Goal: Information Seeking & Learning: Check status

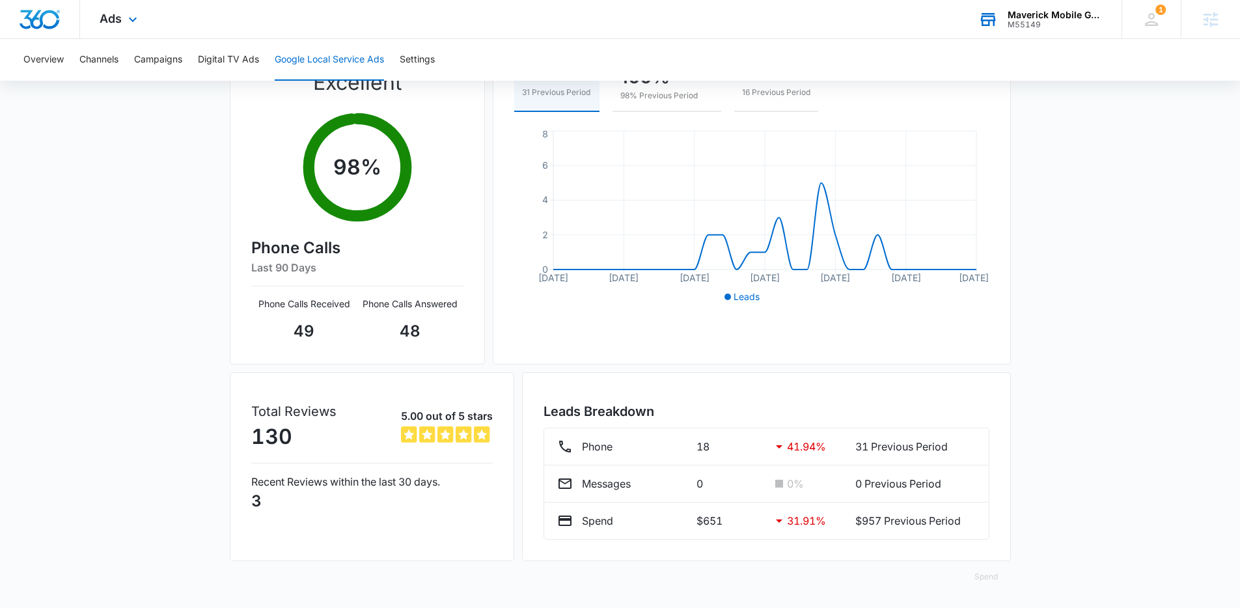
click at [1040, 8] on div "Maverick Mobile Grooming M55149 Your Accounts View All" at bounding box center [1040, 19] width 163 height 38
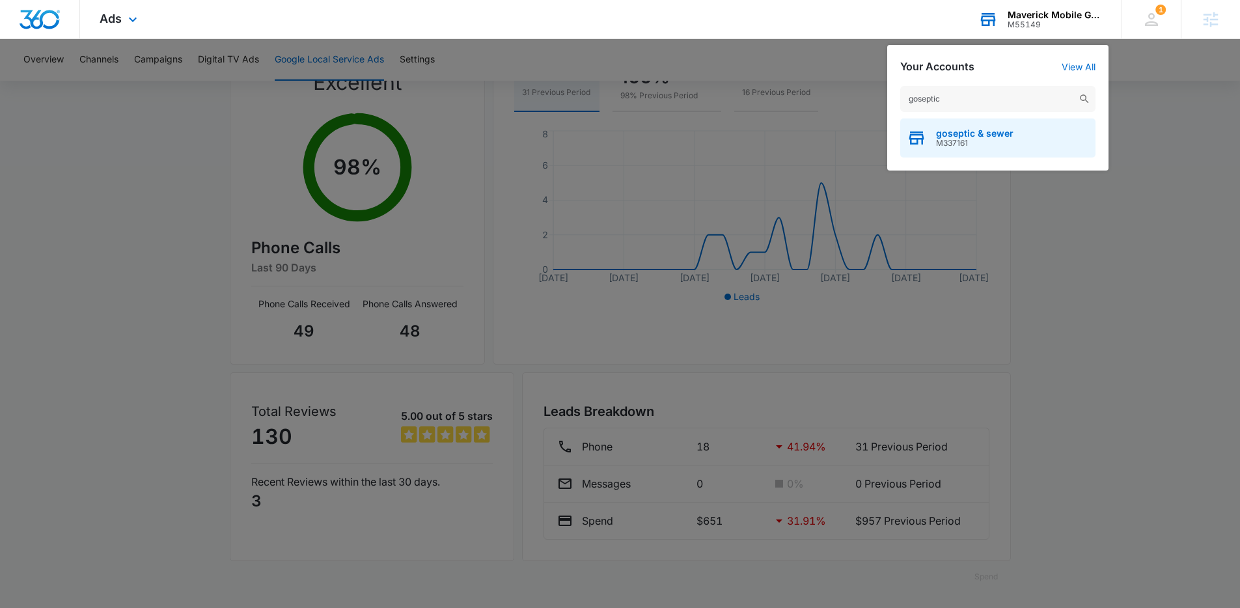
type input "goseptic"
click at [988, 146] on span "M337161" at bounding box center [974, 143] width 77 height 9
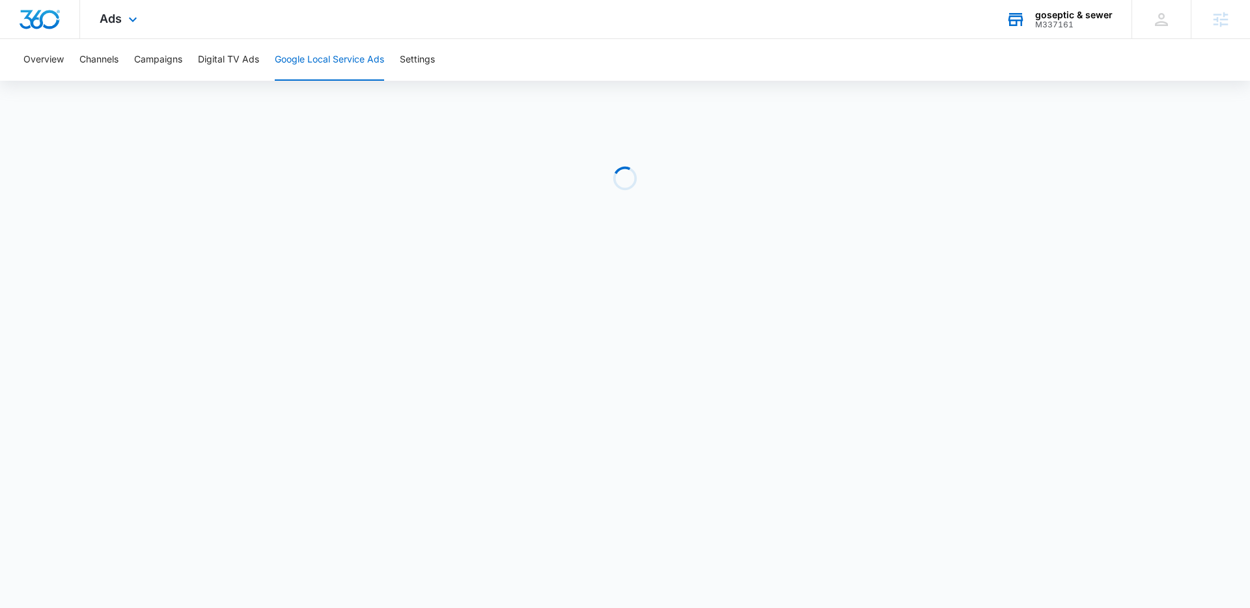
click at [134, 27] on div "Ads Apps Reputation Forms CRM Email Social POS Content Ads Intelligence Files B…" at bounding box center [120, 19] width 80 height 38
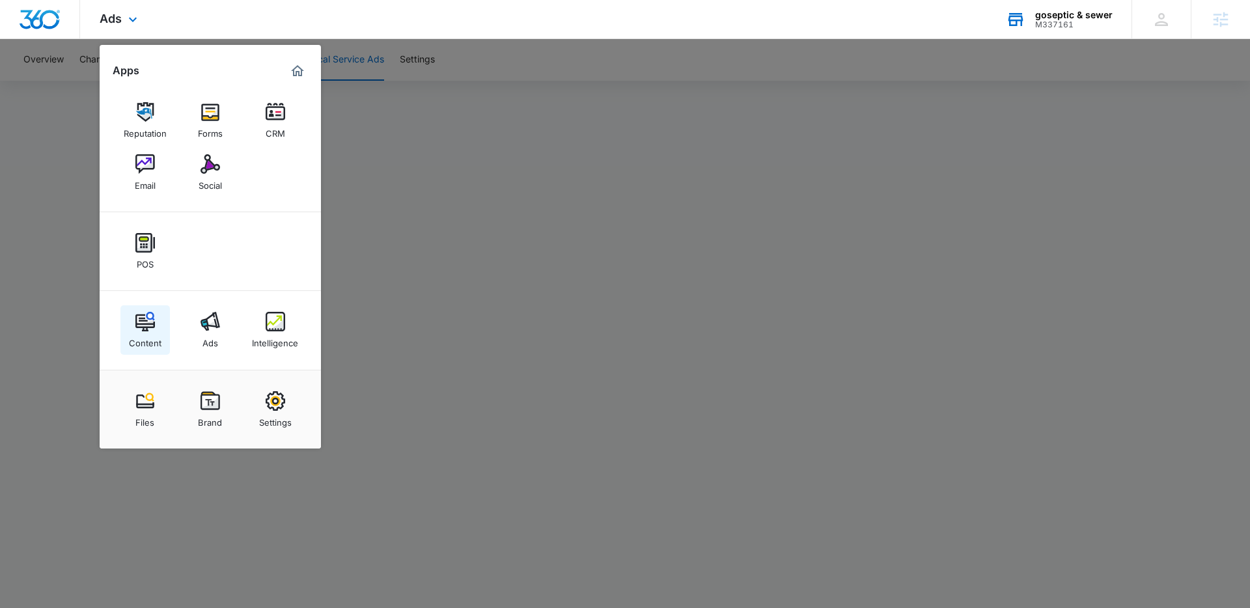
click at [158, 342] on div "Content" at bounding box center [145, 339] width 33 height 17
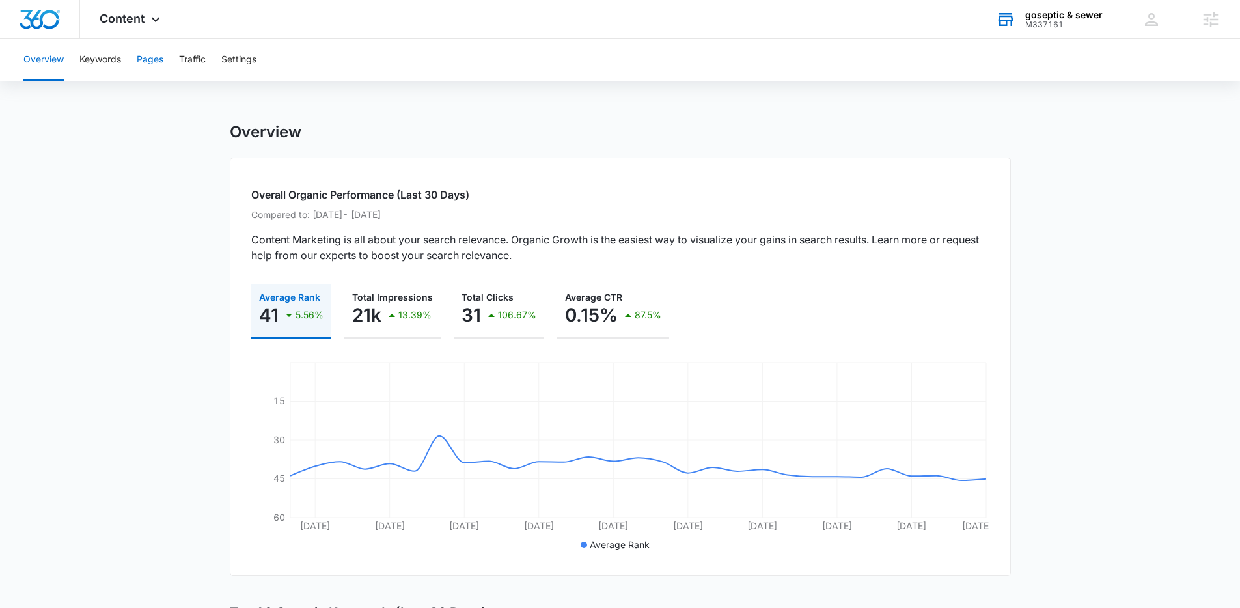
click at [158, 59] on button "Pages" at bounding box center [150, 60] width 27 height 42
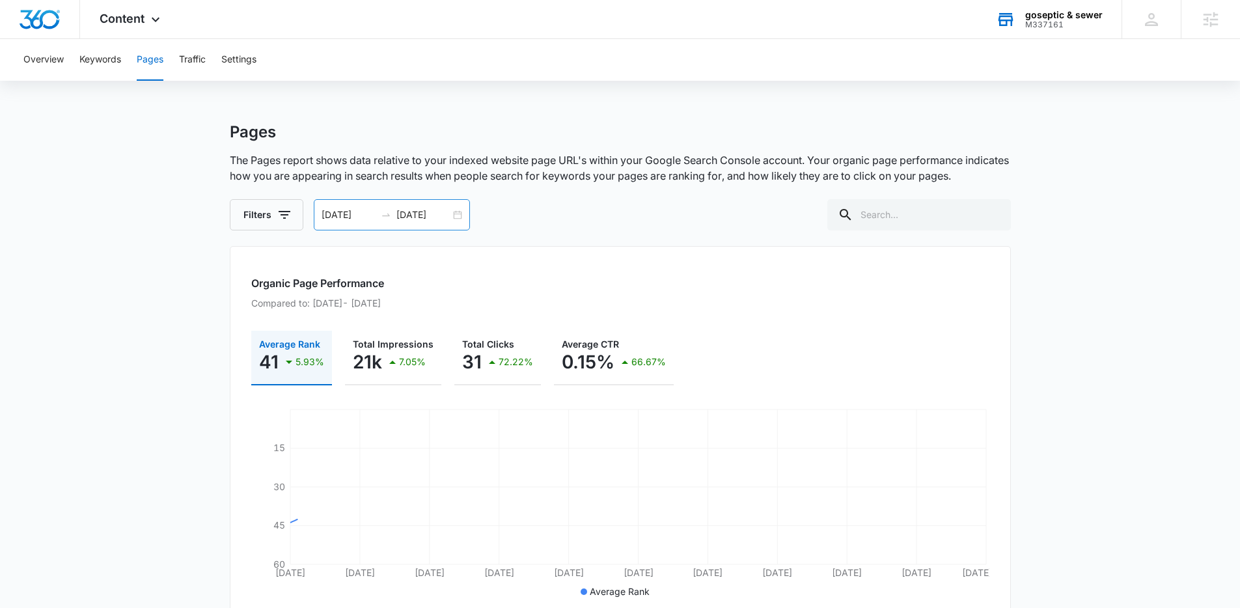
click at [426, 218] on input "[DATE]" at bounding box center [424, 215] width 54 height 14
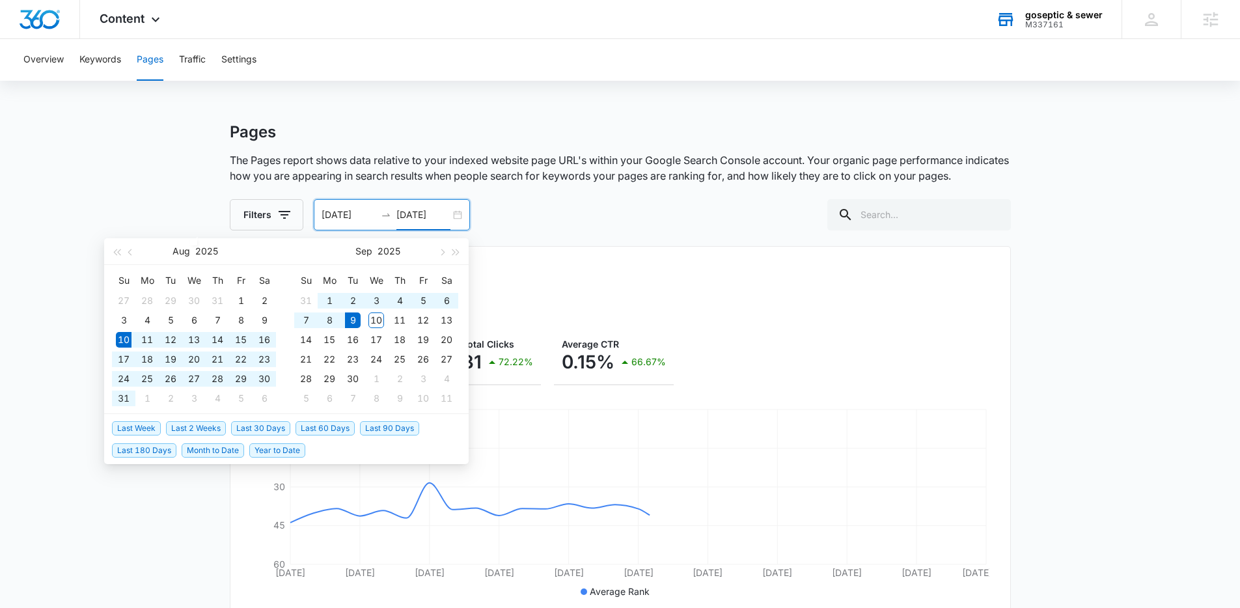
type input "[DATE]"
click at [267, 432] on span "Last 30 Days" at bounding box center [260, 428] width 59 height 14
type input "[DATE]"
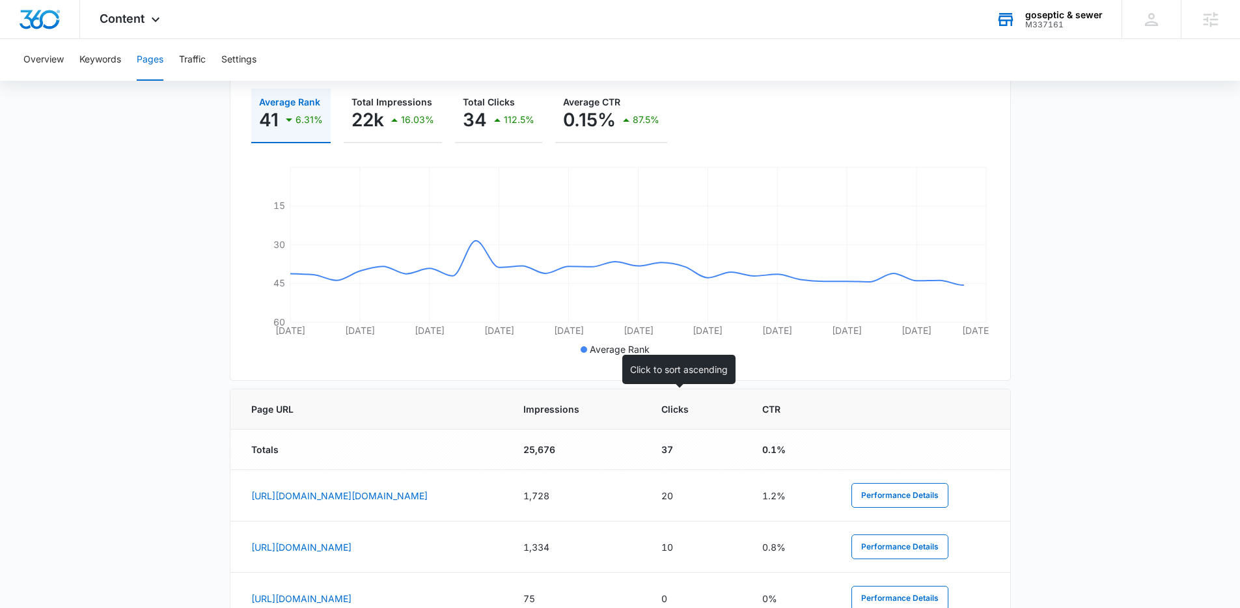
click at [611, 413] on span "Impressions" at bounding box center [567, 409] width 88 height 14
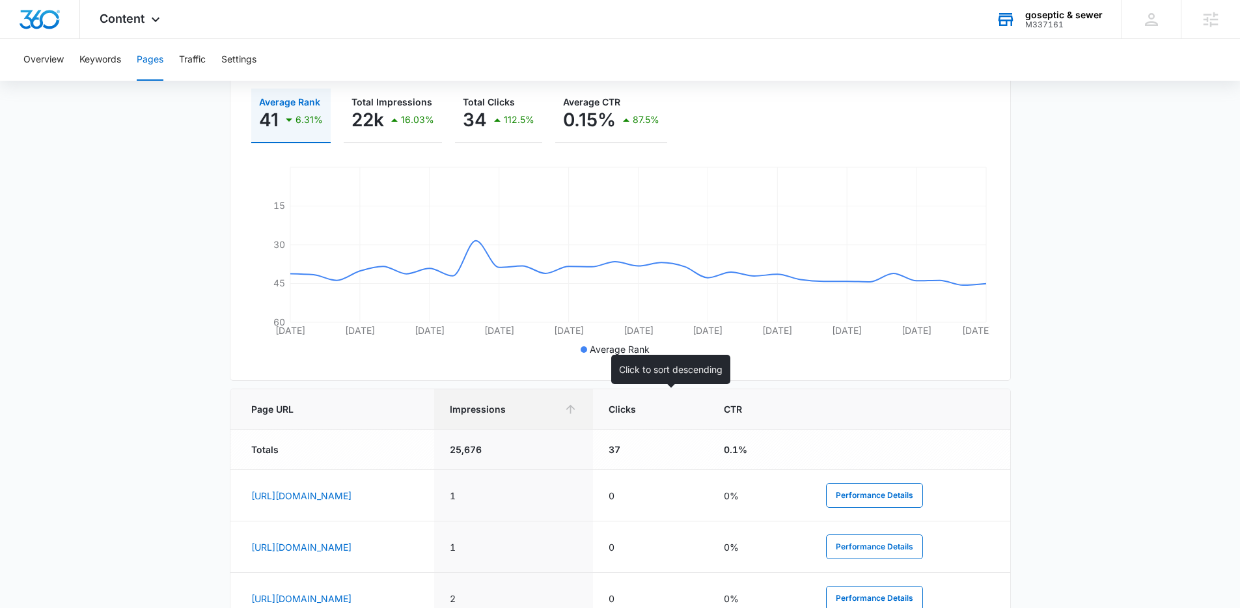
click at [558, 413] on span "Impressions" at bounding box center [504, 409] width 108 height 14
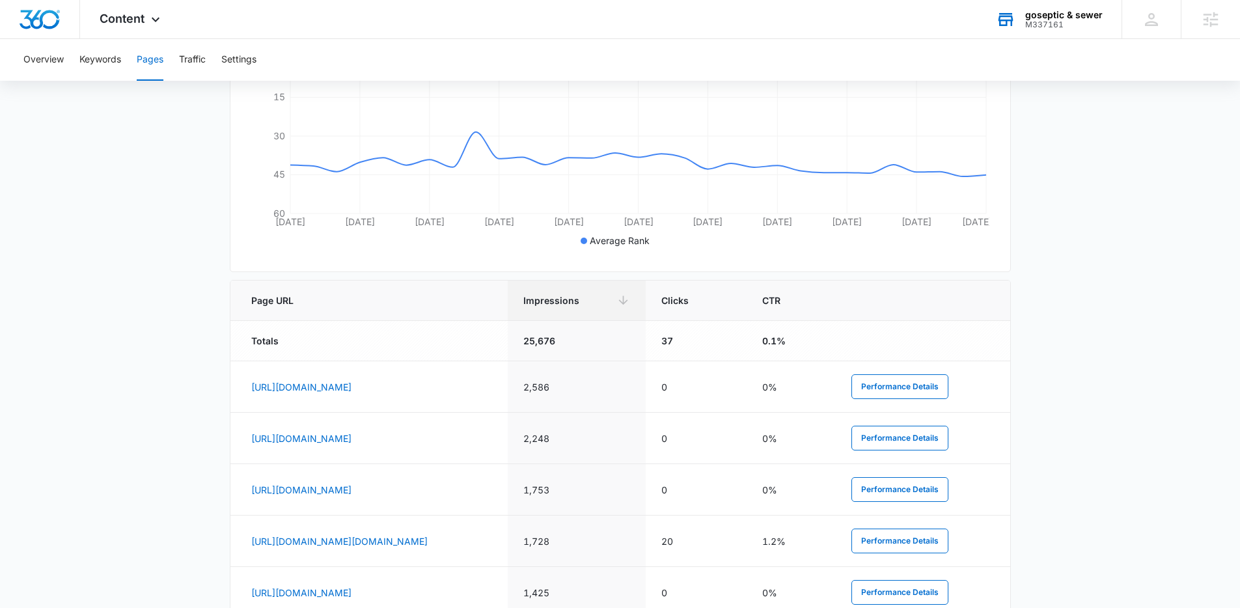
scroll to position [502, 0]
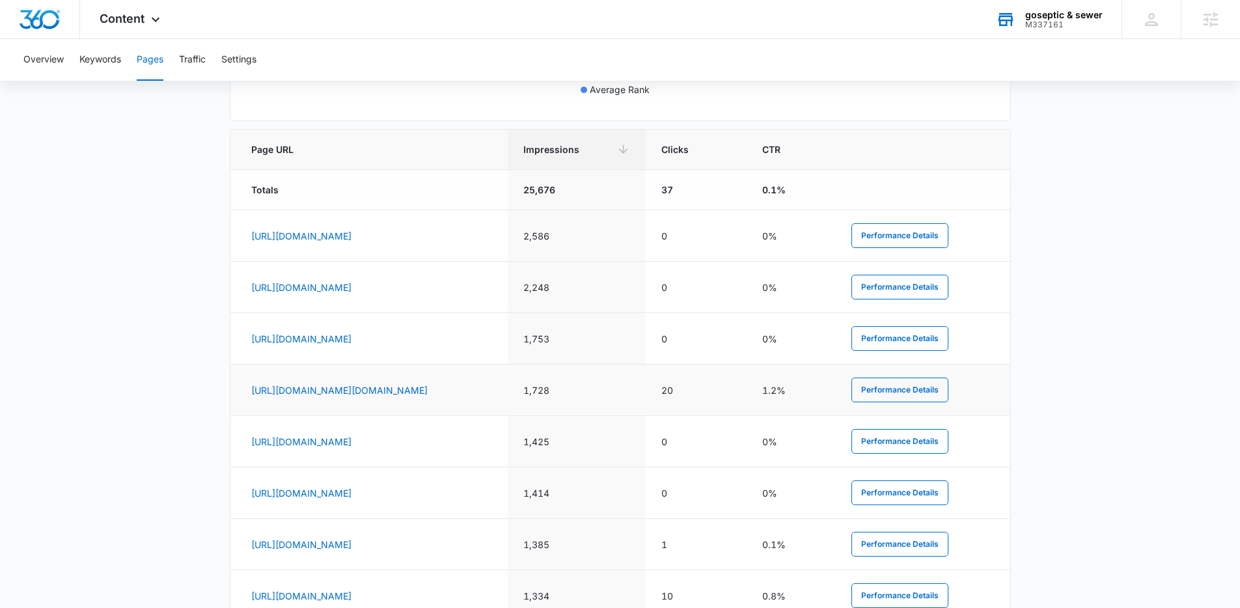
click at [340, 416] on td "[URL][DOMAIN_NAME][DOMAIN_NAME]" at bounding box center [368, 390] width 277 height 51
click at [344, 385] on link "[URL][DOMAIN_NAME][DOMAIN_NAME]" at bounding box center [339, 390] width 176 height 11
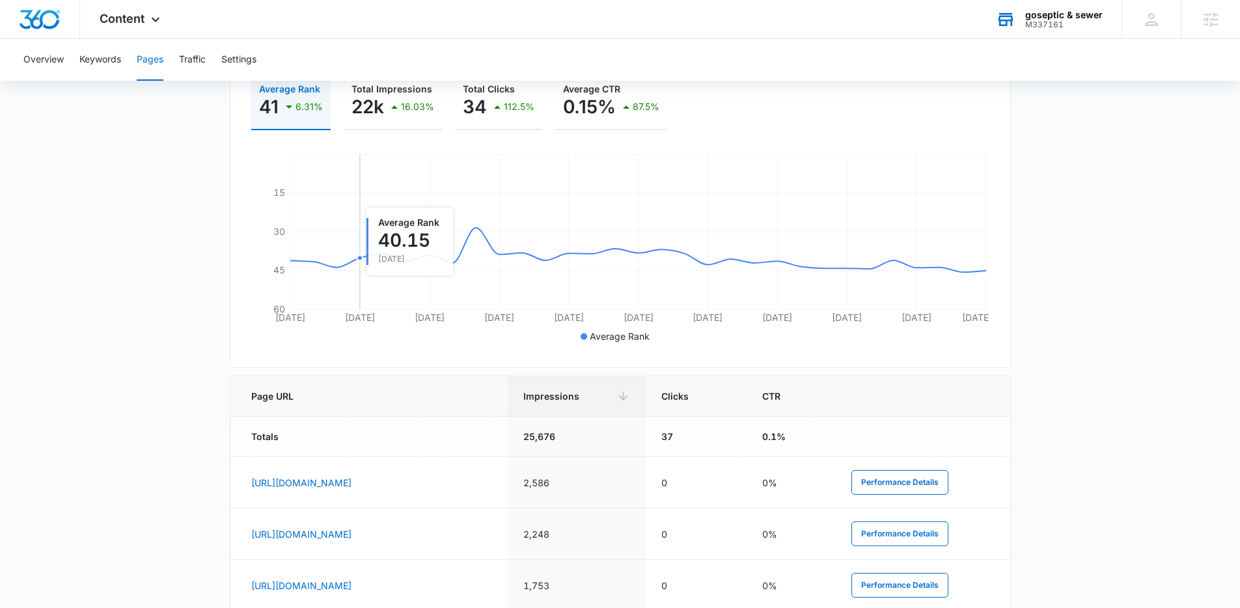
scroll to position [0, 0]
